Goal: Task Accomplishment & Management: Use online tool/utility

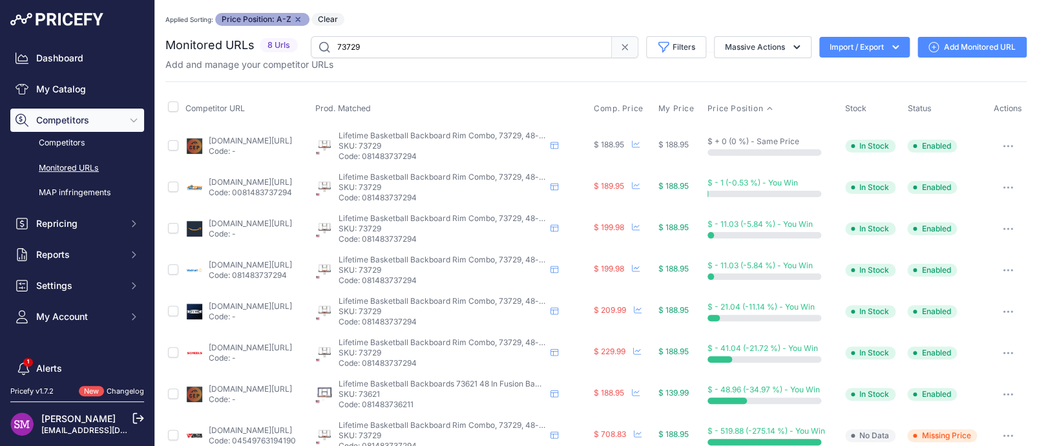
scroll to position [22, 0]
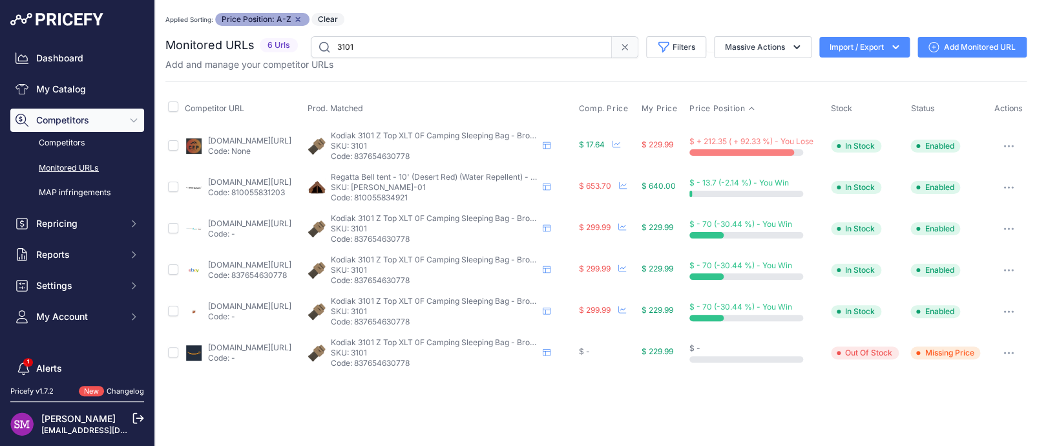
click at [250, 136] on link "competitiveedgeproducts.com/local-pricing-options-for-kodiak-3101-z-top-xlt-0f-…" at bounding box center [249, 141] width 83 height 10
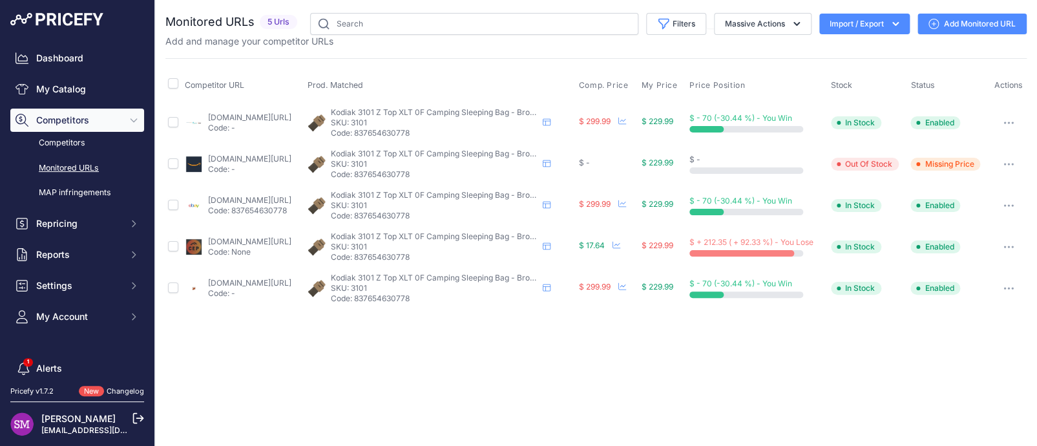
click at [239, 242] on link "competitiveedgeproducts.com/kodiak-canvas-sleeping-bag-z-top-0f-xlt-size" at bounding box center [249, 242] width 83 height 10
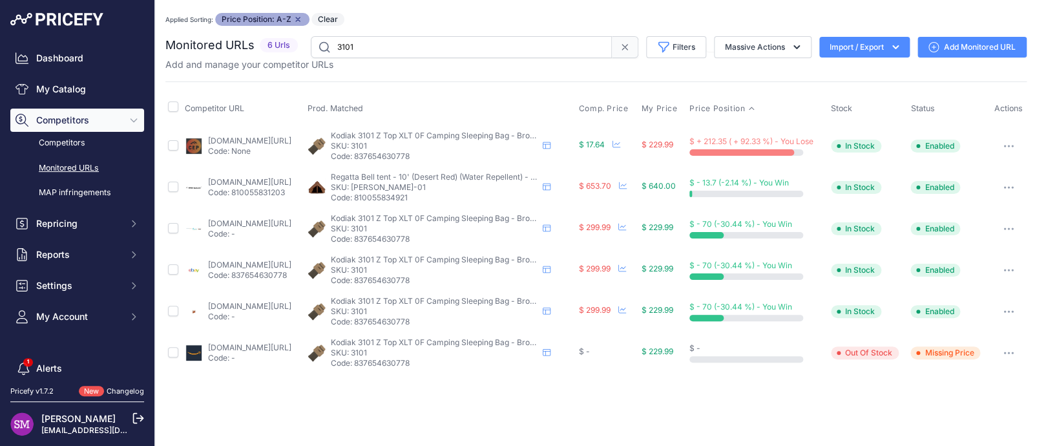
click at [1009, 145] on icon "button" at bounding box center [1008, 145] width 1 height 1
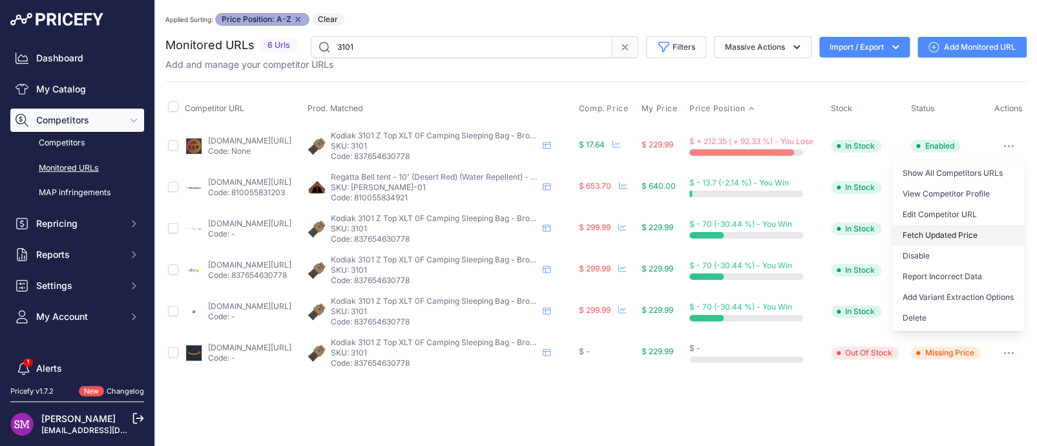
click at [950, 231] on button "Fetch Updated Price" at bounding box center [959, 235] width 132 height 21
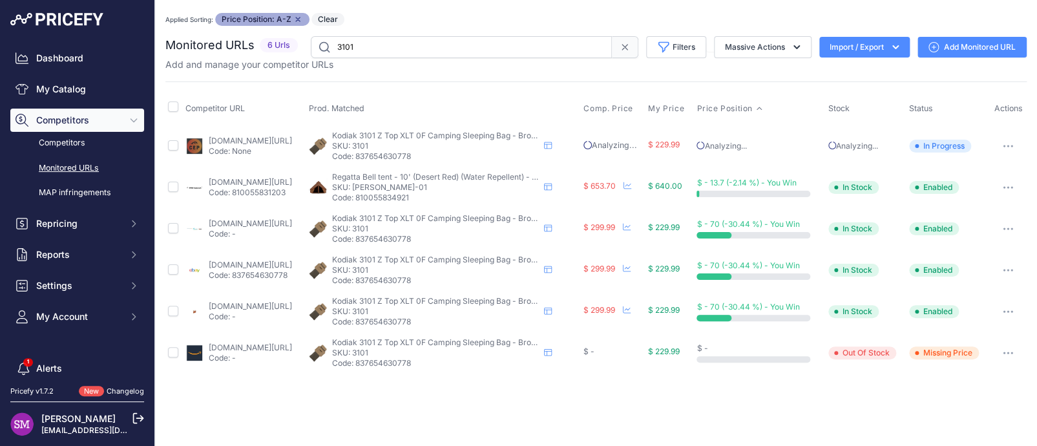
click at [233, 346] on link "[DOMAIN_NAME][URL]" at bounding box center [250, 348] width 83 height 10
click at [1009, 352] on icon "button" at bounding box center [1008, 352] width 1 height 1
click at [942, 440] on button "Fetch Updated Price" at bounding box center [959, 442] width 132 height 21
